Goal: Transaction & Acquisition: Purchase product/service

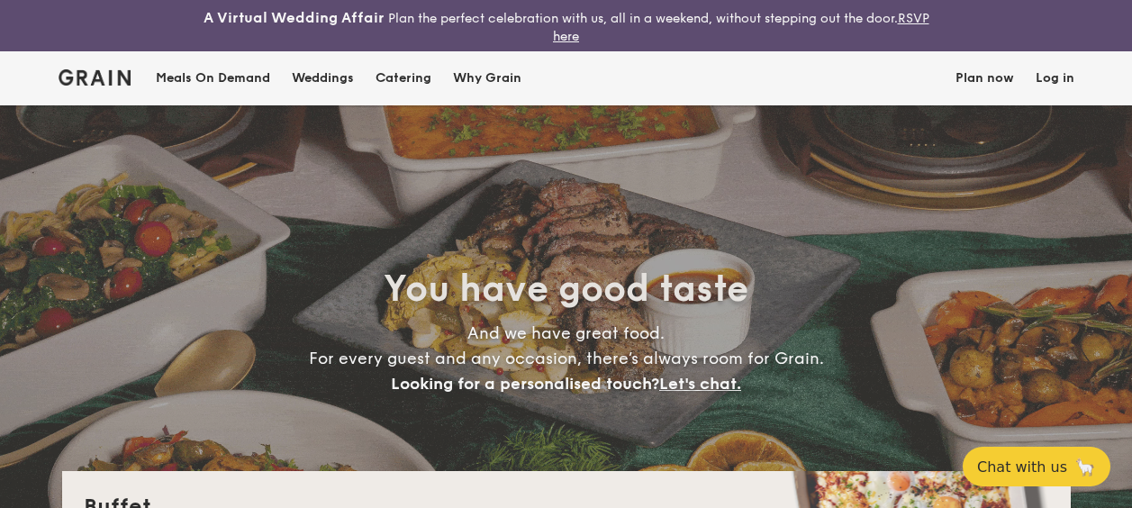
select select
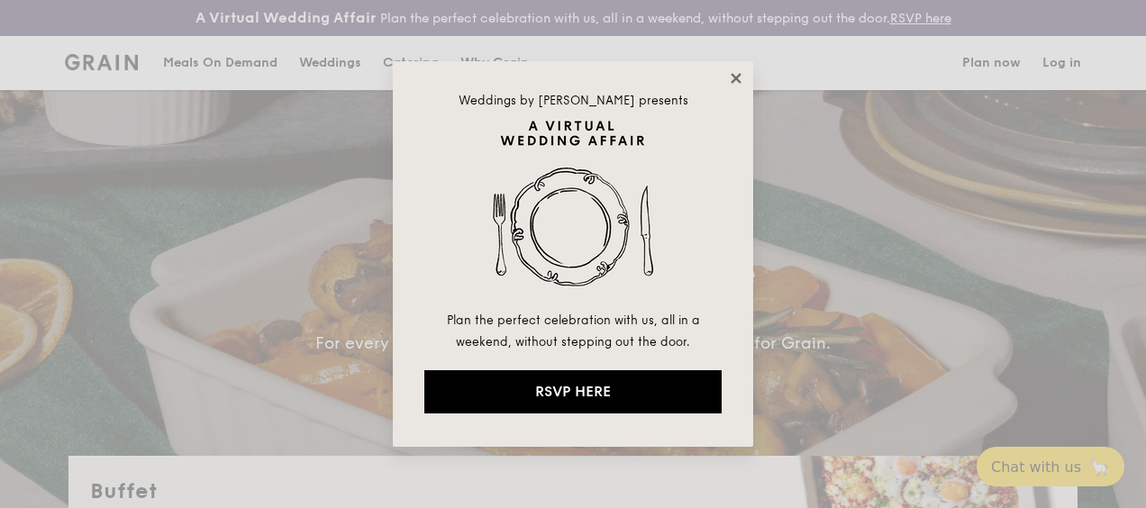
click at [736, 76] on icon at bounding box center [736, 78] width 10 height 10
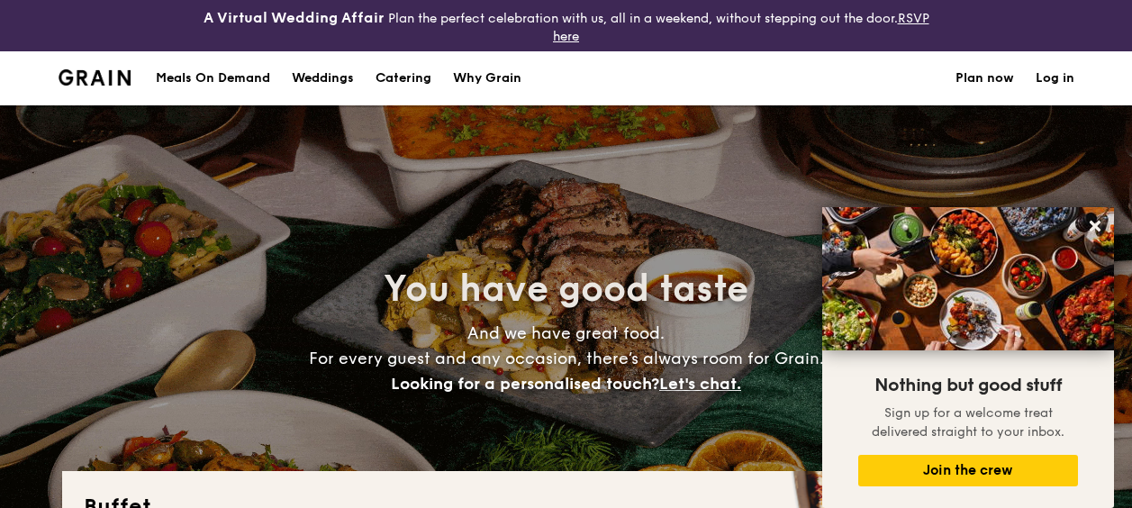
click at [222, 74] on div "Meals On Demand" at bounding box center [213, 78] width 114 height 54
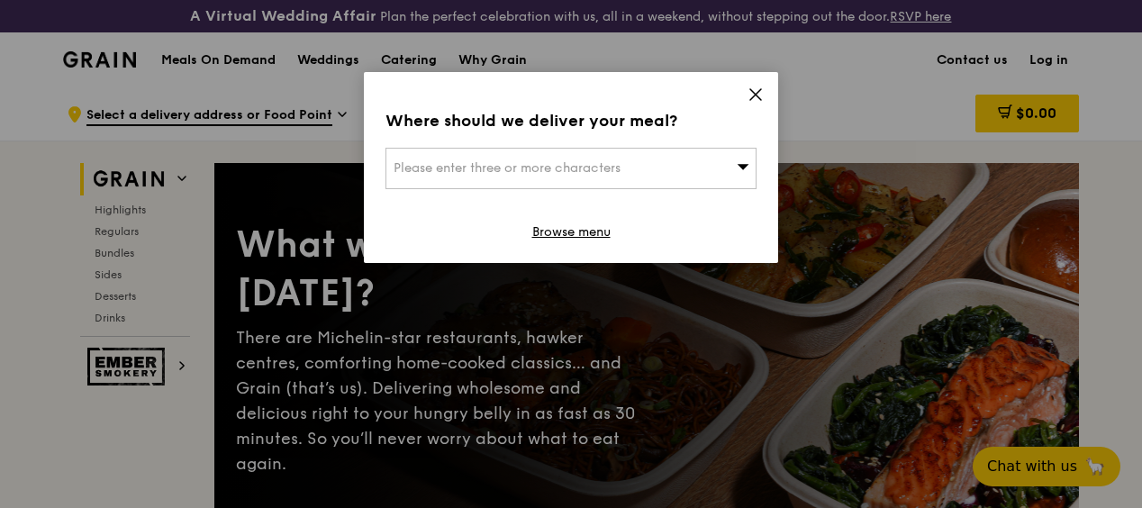
click at [755, 95] on icon at bounding box center [755, 94] width 11 height 11
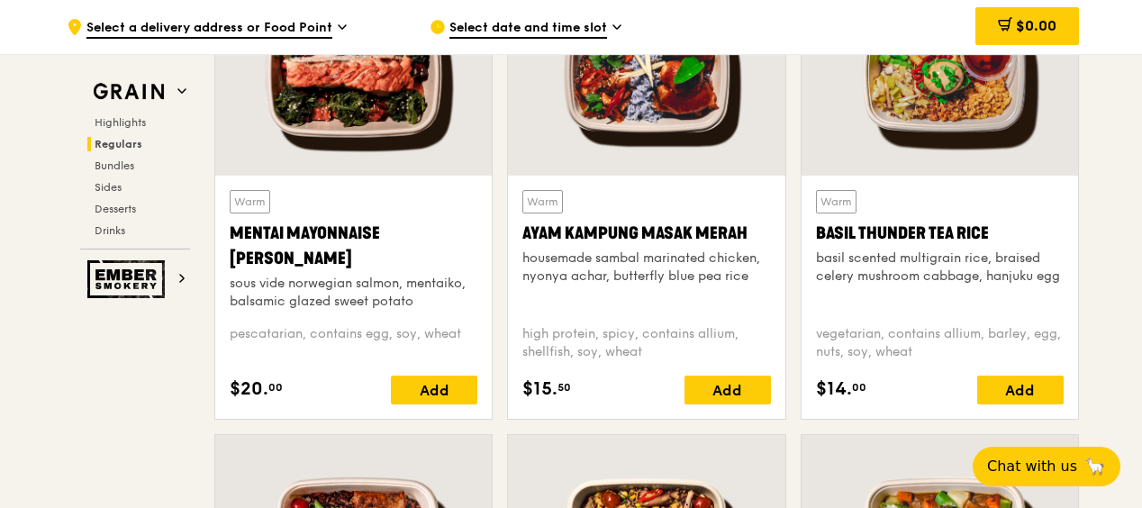
scroll to position [1712, 0]
